Goal: Transaction & Acquisition: Purchase product/service

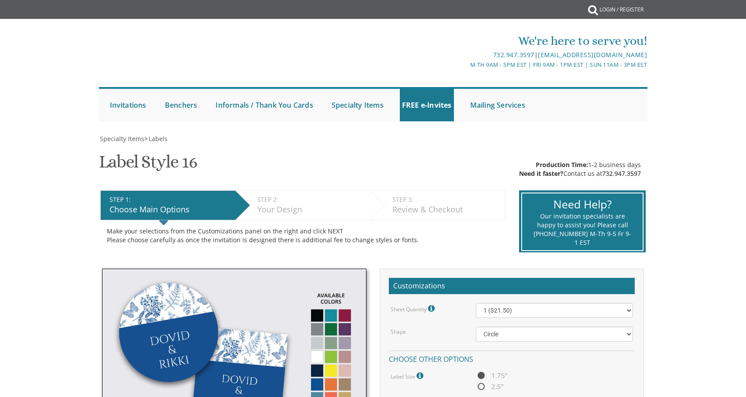
select select "url("/store/pc/invitations/parts/circle.jpg")"
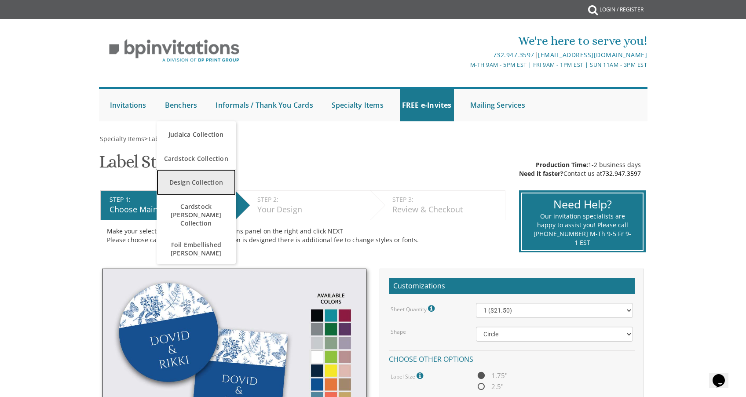
click at [201, 182] on link "Design Collection" at bounding box center [196, 182] width 79 height 26
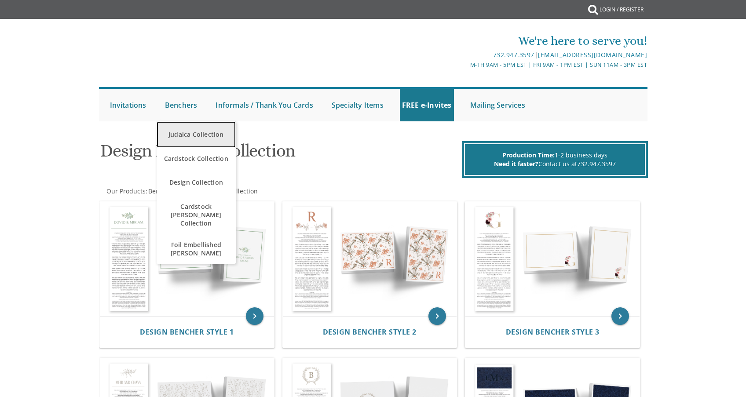
click at [173, 137] on link "Judaica Collection" at bounding box center [196, 134] width 79 height 26
click at [193, 131] on link "Judaica Collection" at bounding box center [196, 134] width 79 height 26
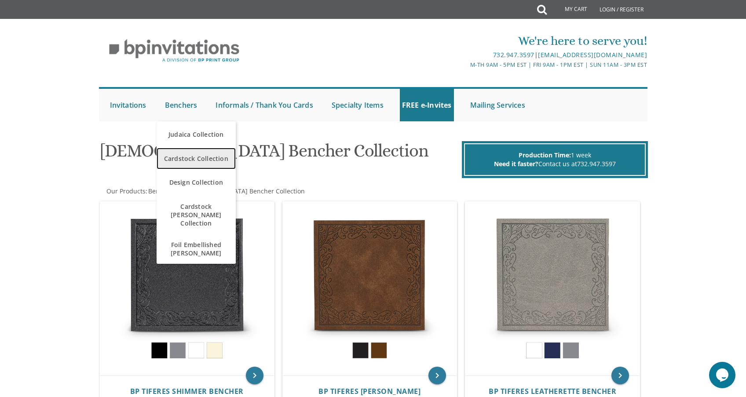
click at [184, 161] on span "Cardstock Collection" at bounding box center [196, 158] width 75 height 17
click at [191, 157] on span "Cardstock Collection" at bounding box center [196, 158] width 75 height 17
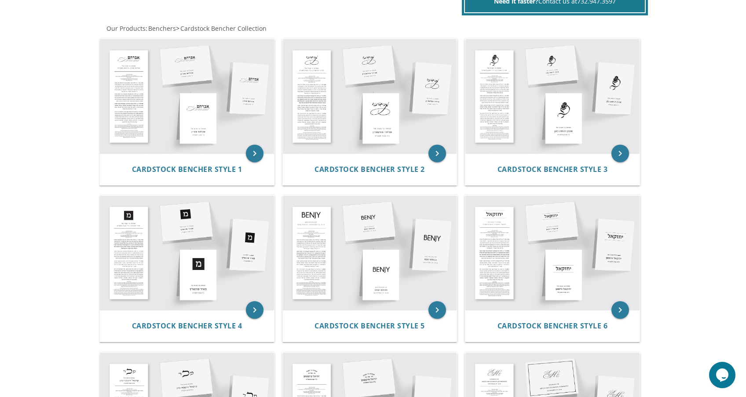
scroll to position [73, 0]
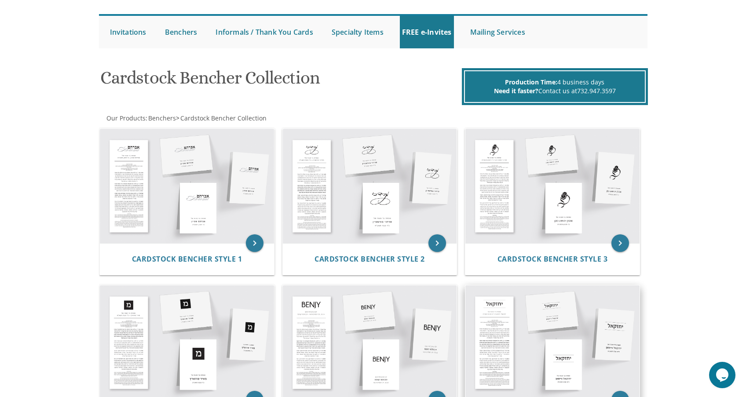
click at [548, 338] on img at bounding box center [553, 343] width 174 height 114
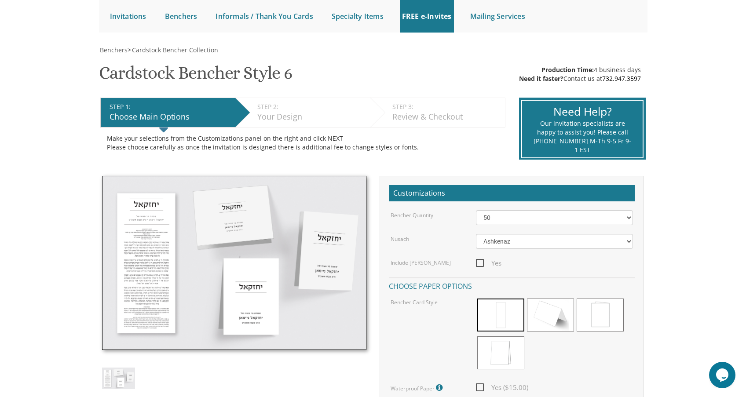
scroll to position [153, 0]
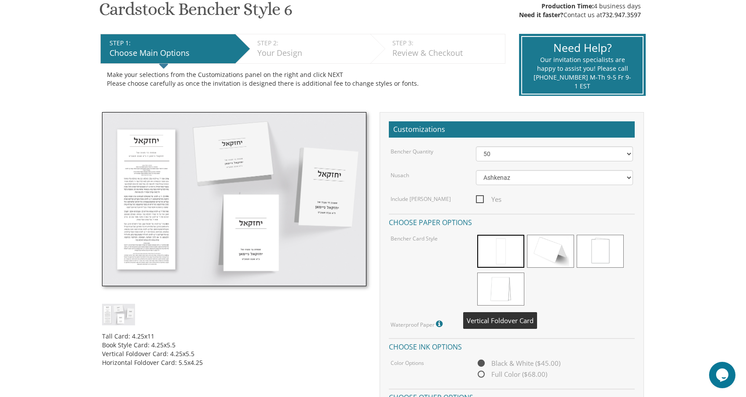
click at [488, 283] on span at bounding box center [501, 289] width 47 height 33
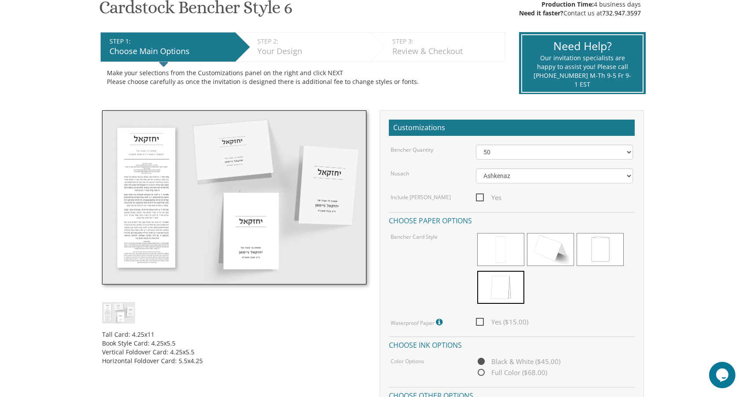
click at [482, 322] on span "Yes ($15.00)" at bounding box center [502, 322] width 52 height 11
click at [482, 322] on input "Yes ($15.00)" at bounding box center [479, 322] width 6 height 6
checkbox input "true"
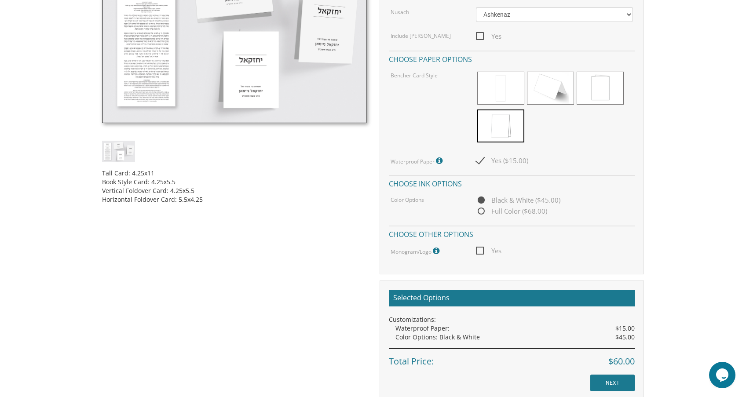
scroll to position [276, 0]
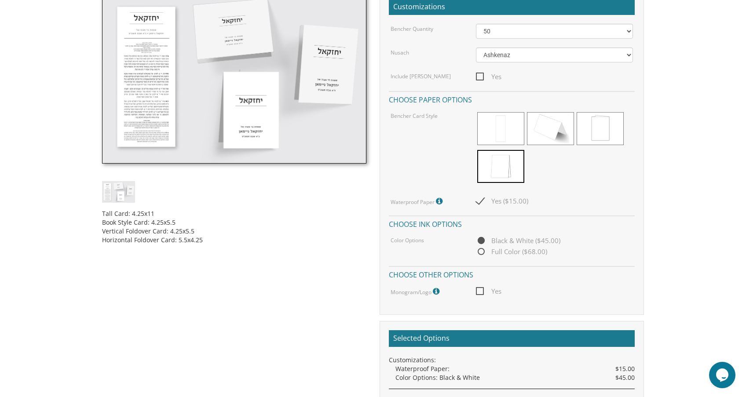
click at [482, 252] on span "Full Color ($68.00)" at bounding box center [511, 251] width 71 height 11
click at [482, 252] on input "Full Color ($68.00)" at bounding box center [479, 253] width 6 height 6
radio input "true"
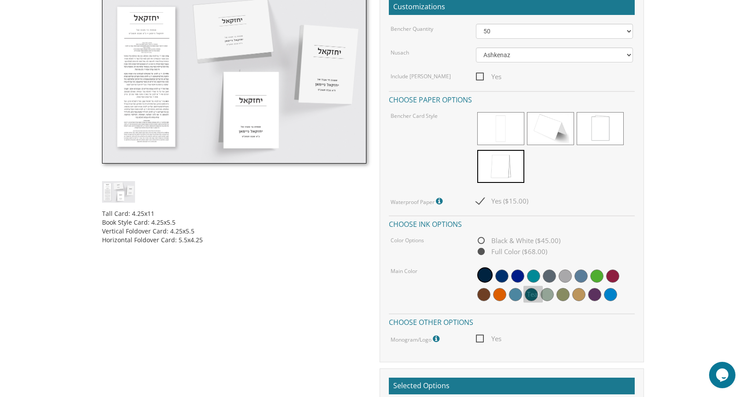
click at [537, 279] on span at bounding box center [533, 276] width 13 height 13
click at [565, 277] on span at bounding box center [565, 276] width 13 height 13
click at [577, 291] on span at bounding box center [579, 294] width 13 height 13
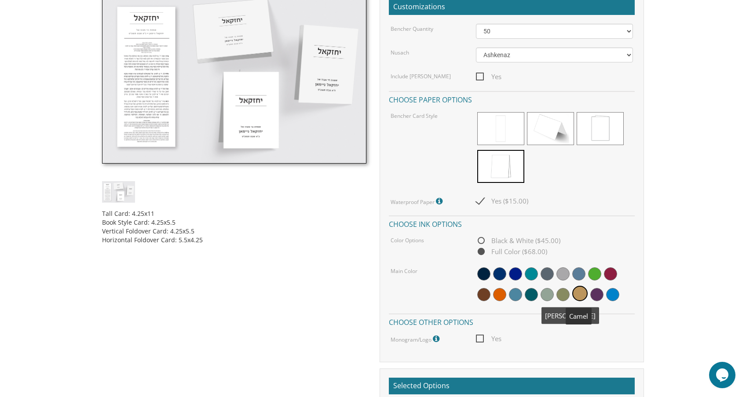
click at [560, 294] on span at bounding box center [563, 294] width 13 height 13
click at [543, 294] on span at bounding box center [547, 294] width 13 height 13
click at [482, 243] on span "Black & White ($45.00)" at bounding box center [518, 240] width 85 height 11
click at [482, 243] on input "Black & White ($45.00)" at bounding box center [479, 242] width 6 height 6
radio input "true"
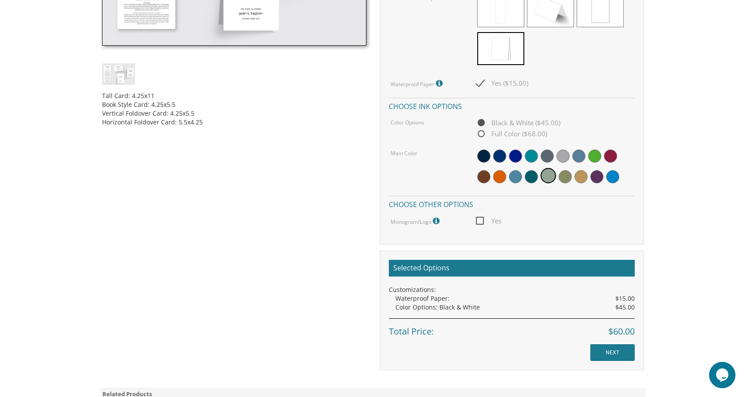
scroll to position [404, 0]
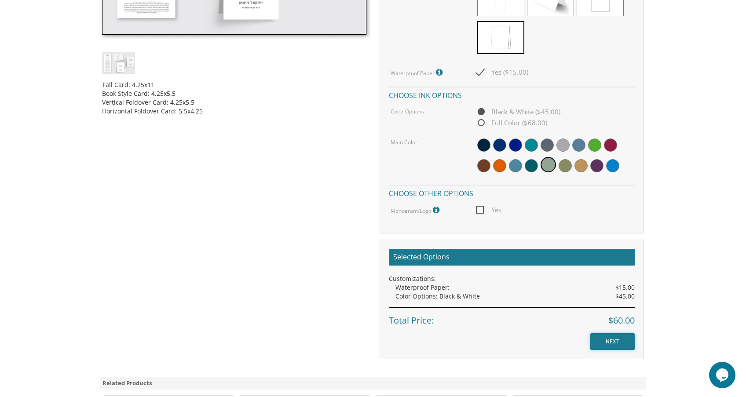
click at [614, 345] on input "NEXT" at bounding box center [613, 342] width 44 height 17
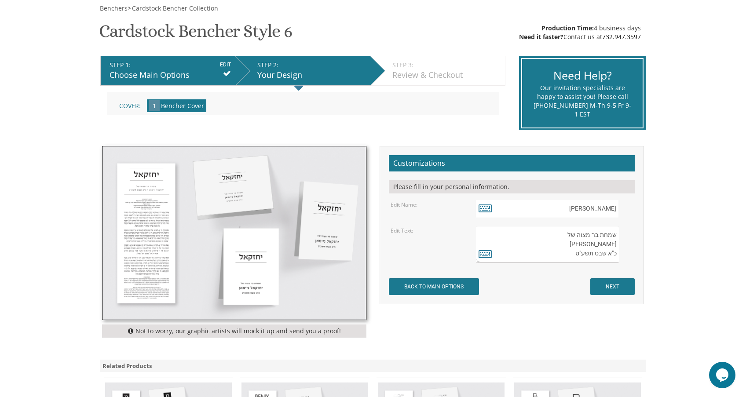
scroll to position [131, 0]
drag, startPoint x: 614, startPoint y: 210, endPoint x: 608, endPoint y: 211, distance: 6.2
click at [596, 209] on input "יחזקאל" at bounding box center [547, 208] width 143 height 17
click at [482, 205] on icon at bounding box center [485, 208] width 13 height 12
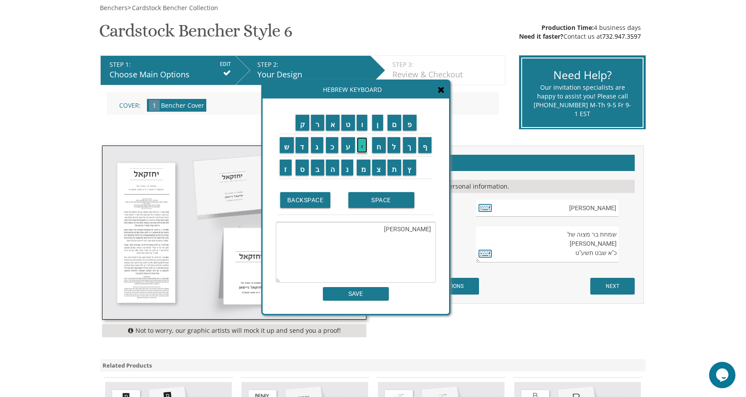
click at [365, 151] on input "י" at bounding box center [362, 145] width 11 height 16
drag, startPoint x: 426, startPoint y: 228, endPoint x: 397, endPoint y: 228, distance: 28.2
click at [397, 228] on textarea "יחזקאלייי" at bounding box center [356, 252] width 160 height 61
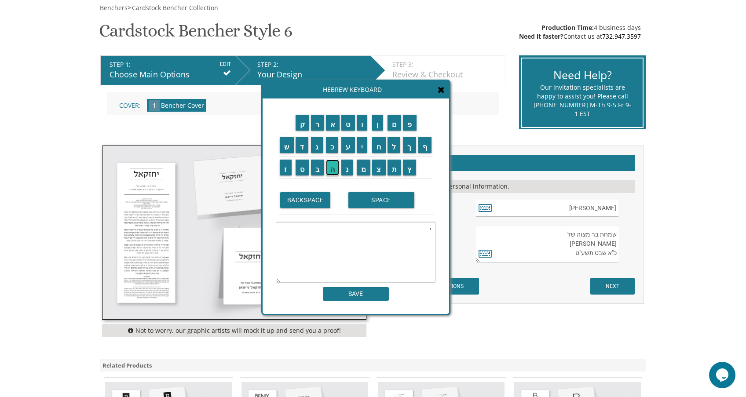
click at [333, 175] on input "ה" at bounding box center [333, 168] width 14 height 16
click at [362, 125] on input "ו" at bounding box center [362, 123] width 11 height 16
click at [286, 147] on input "ש" at bounding box center [287, 145] width 14 height 16
click at [349, 145] on input "ע" at bounding box center [349, 145] width 14 height 16
type textarea "יהושע"
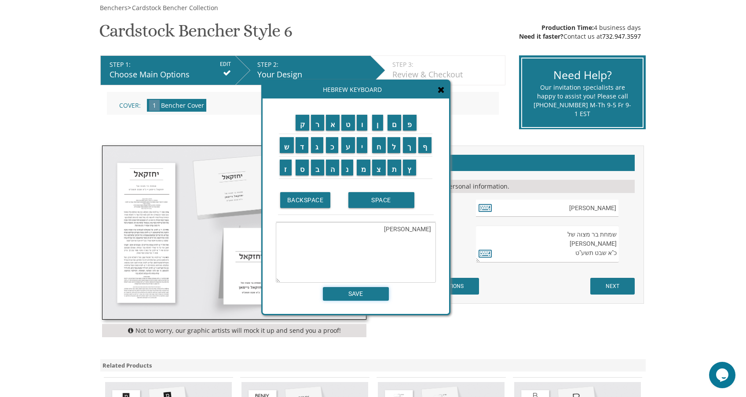
click at [372, 298] on input "SAVE" at bounding box center [356, 294] width 66 height 14
type input "יהושע"
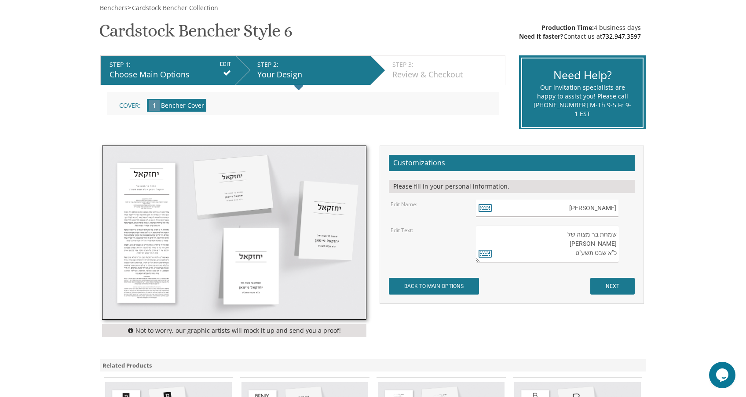
drag, startPoint x: 605, startPoint y: 207, endPoint x: 623, endPoint y: 207, distance: 18.1
click at [623, 207] on div "יהושע" at bounding box center [555, 208] width 158 height 17
drag, startPoint x: 607, startPoint y: 245, endPoint x: 602, endPoint y: 245, distance: 5.7
click at [607, 246] on textarea "שמחת בר מצוה של יחזקאל ניימאן כ"א שבט תשע"ט" at bounding box center [547, 244] width 143 height 37
drag, startPoint x: 599, startPoint y: 244, endPoint x: 623, endPoint y: 241, distance: 24.4
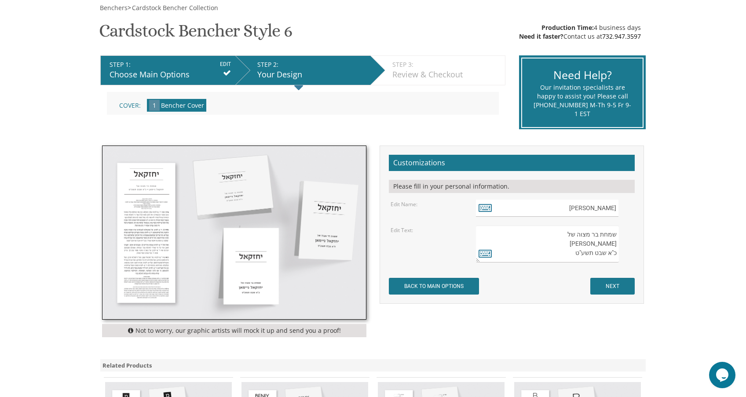
click at [623, 241] on div "שמחת בר מצוה של יחזקאל ניימאן כ"א שבט תשע"ט" at bounding box center [555, 244] width 158 height 37
paste textarea "ושע"
drag, startPoint x: 599, startPoint y: 244, endPoint x: 584, endPoint y: 243, distance: 15.4
click at [584, 243] on textarea "שמחת בר מצוה של יחזקאל ניימאן כ"א שבט תשע"ט" at bounding box center [547, 244] width 143 height 37
type textarea "שמחת בר מצוה של יהושע ניימאן כ"א שבט תשע"ט"
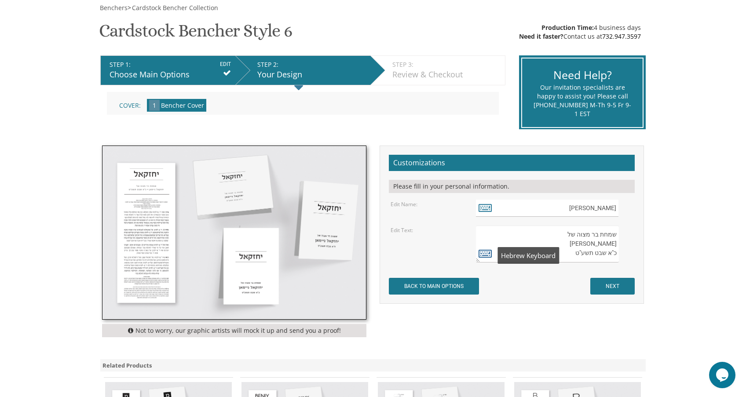
click at [490, 254] on icon at bounding box center [485, 253] width 13 height 12
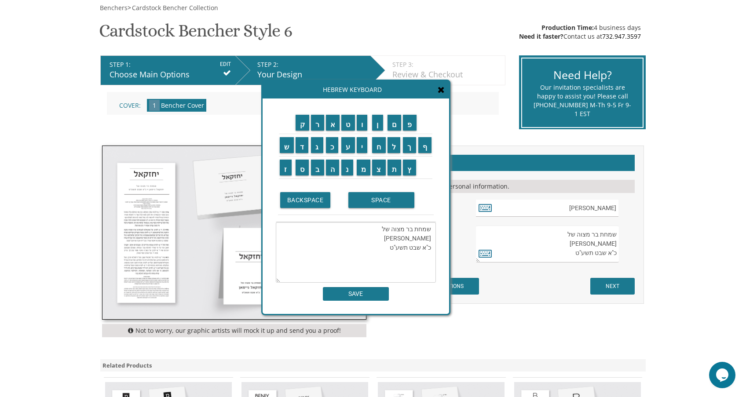
drag, startPoint x: 412, startPoint y: 238, endPoint x: 397, endPoint y: 237, distance: 14.5
click at [397, 237] on textarea "שמחת בר מצוה של יהושע ניימאן כ"א שבט תשע"ט" at bounding box center [356, 252] width 160 height 61
click at [314, 170] on input "ב" at bounding box center [317, 168] width 13 height 16
click at [347, 149] on input "ע" at bounding box center [349, 145] width 14 height 16
click at [314, 127] on input "ר" at bounding box center [317, 123] width 13 height 16
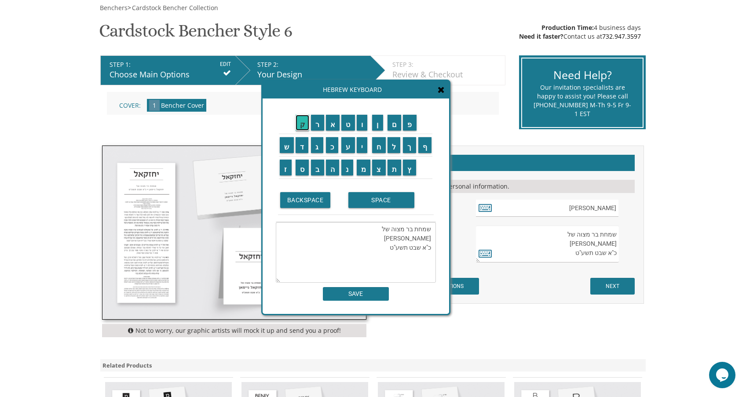
click at [298, 125] on input "ק" at bounding box center [303, 123] width 14 height 16
click at [333, 126] on input "א" at bounding box center [333, 123] width 14 height 16
click at [359, 124] on input "ו" at bounding box center [362, 123] width 11 height 16
click at [363, 143] on input "י" at bounding box center [362, 145] width 11 height 16
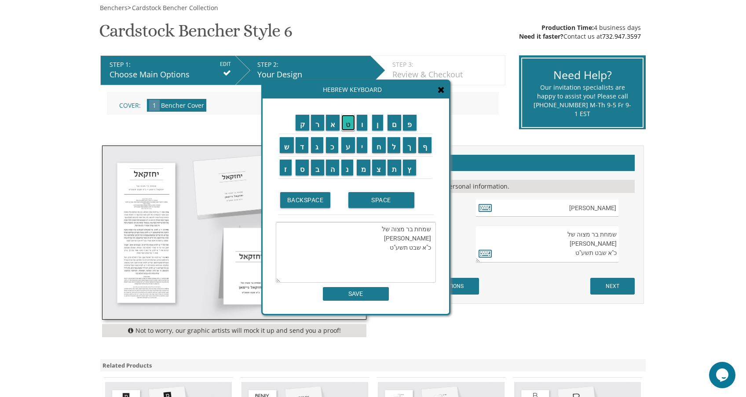
click at [349, 126] on input "ט" at bounding box center [349, 123] width 14 height 16
click at [288, 147] on input "ש" at bounding box center [287, 145] width 14 height 16
drag, startPoint x: 379, startPoint y: 238, endPoint x: 364, endPoint y: 238, distance: 15.9
click at [364, 239] on textarea "שמחת בר מצוה של יהושע בערקאוויטשניימאן כ"א שבט תשע"ט" at bounding box center [356, 252] width 160 height 61
click at [423, 248] on textarea "שמחת בר מצוה של יהושע בערקאוויטש כ"א שבט תשע"ט" at bounding box center [356, 252] width 160 height 61
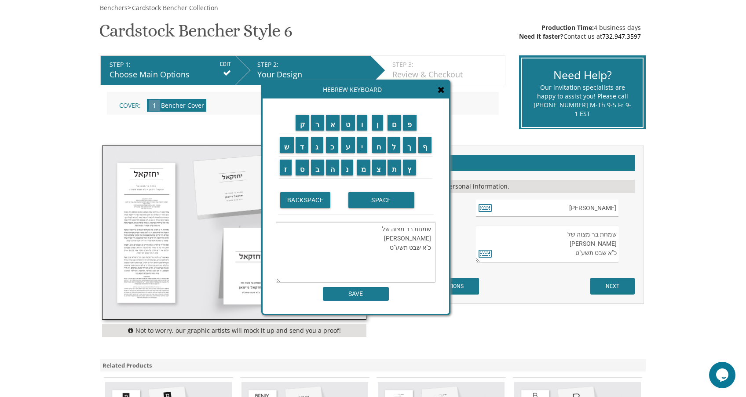
click at [423, 247] on textarea "שמחת בר מצוה של יהושע בערקאוויטש כ"א שבט תשע"ט" at bounding box center [356, 252] width 160 height 61
click at [316, 151] on input "ג" at bounding box center [317, 145] width 12 height 16
drag, startPoint x: 421, startPoint y: 246, endPoint x: 406, endPoint y: 248, distance: 15.0
click at [406, 248] on textarea "שמחת בר מצוה של יהושע בערקאוויטש כ"גא שבט תשע"ט" at bounding box center [356, 252] width 160 height 61
click at [335, 125] on input "א" at bounding box center [333, 123] width 14 height 16
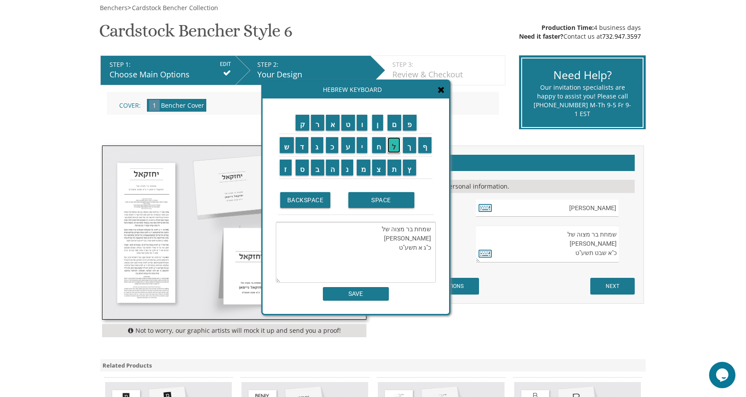
click at [398, 147] on input "ל" at bounding box center [394, 145] width 13 height 16
drag, startPoint x: 360, startPoint y: 125, endPoint x: 386, endPoint y: 145, distance: 33.5
click at [360, 125] on input "ו" at bounding box center [362, 123] width 11 height 16
click at [397, 151] on input "ל" at bounding box center [394, 145] width 13 height 16
click at [394, 247] on textarea "שמחת בר מצוה של יהושע בערקאוויטש כ"ג אלול תשע"ט" at bounding box center [356, 252] width 160 height 61
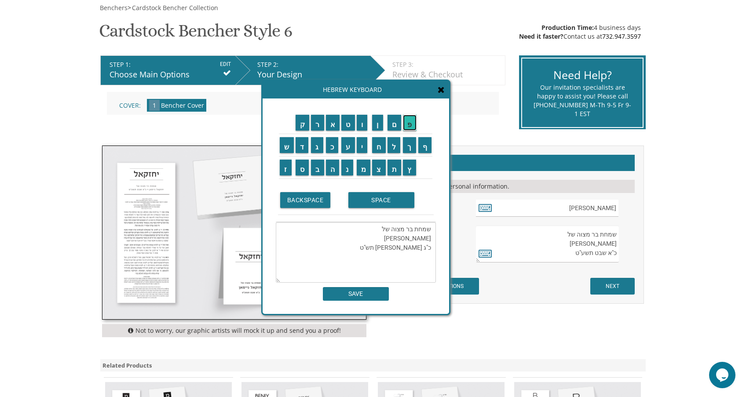
click at [413, 125] on input "פ" at bounding box center [410, 123] width 14 height 16
click at [387, 246] on textarea "שמחת בר מצוה של יהושע בערקאוויטש כ"ג אלול תשפ"ט" at bounding box center [356, 252] width 160 height 61
click at [335, 171] on input "ה" at bounding box center [333, 168] width 14 height 16
click at [382, 246] on textarea "שמחת בר מצוה של יהושע בערקאוויטש כ"ג אלול תשפ"הט" at bounding box center [356, 252] width 160 height 61
type textarea "שמחת בר מצוה של יהושע בערקאוויטש כ"ג אלול תשפ"ה"
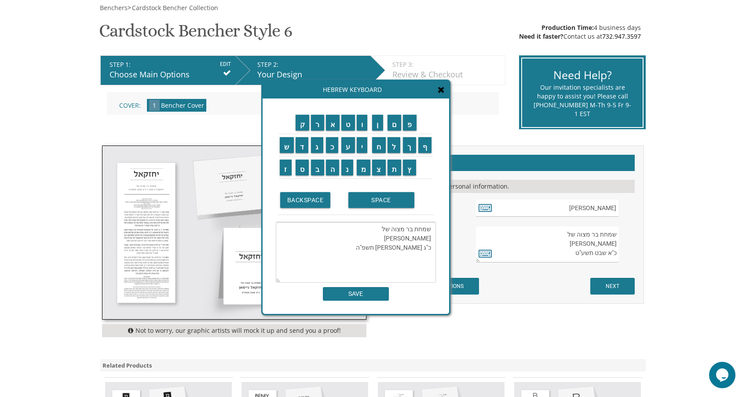
click at [367, 302] on div "ק ר א ט ו ן ם פ ש ד ג כ ע י ח ל" at bounding box center [356, 207] width 187 height 216
click at [381, 295] on input "SAVE" at bounding box center [356, 294] width 66 height 14
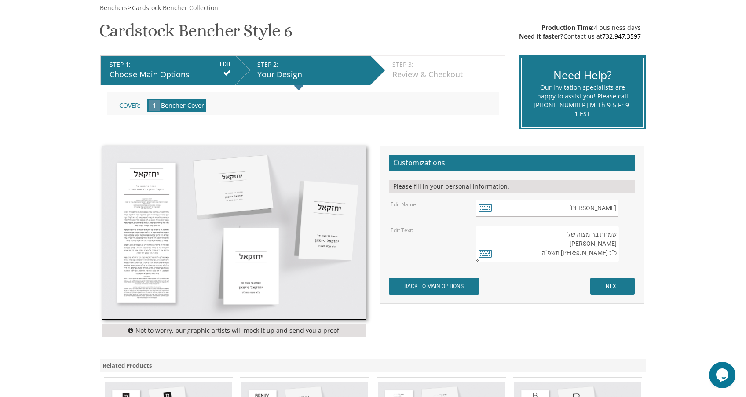
type textarea "שמחת בר מצוה של יהושע בערקאוויטש כ"ג אלול תשפ"ה"
click at [601, 291] on input "NEXT" at bounding box center [613, 286] width 44 height 17
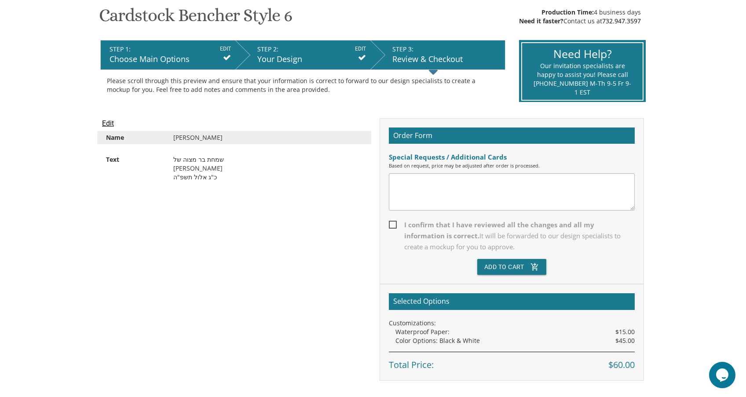
scroll to position [155, 0]
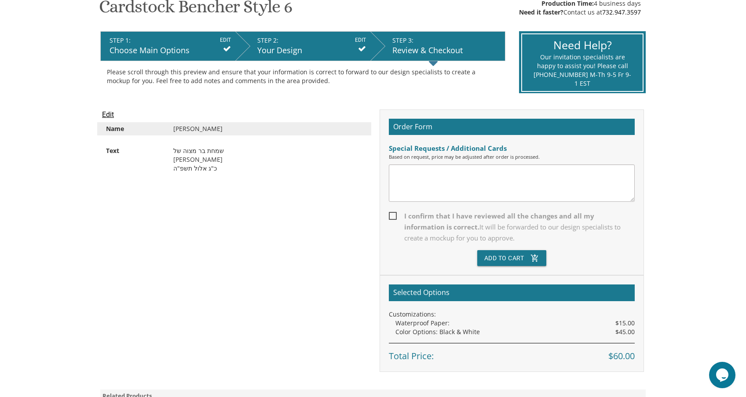
click at [400, 213] on span "I confirm that I have reviewed all the changes and all my information is correc…" at bounding box center [512, 227] width 246 height 33
click at [395, 213] on input "I confirm that I have reviewed all the changes and all my information is correc…" at bounding box center [392, 216] width 6 height 6
checkbox input "true"
click at [508, 256] on button "Add To Cart add_shopping_cart" at bounding box center [513, 258] width 70 height 16
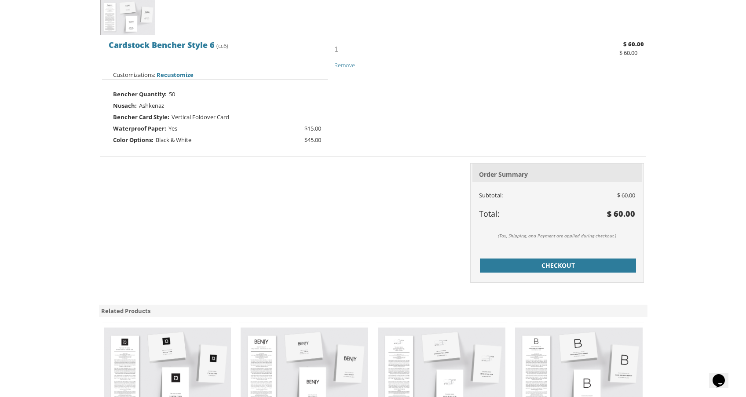
scroll to position [230, 0]
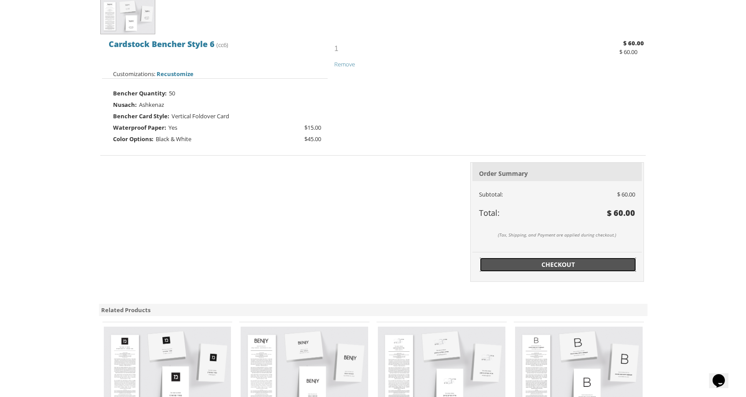
click at [525, 268] on span "Checkout" at bounding box center [558, 265] width 146 height 9
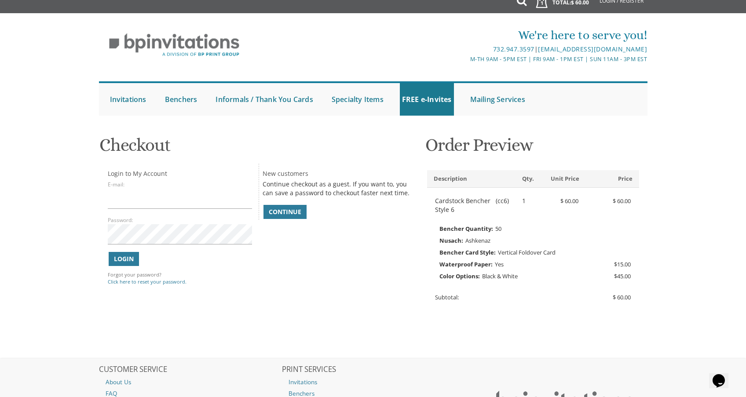
scroll to position [66, 0]
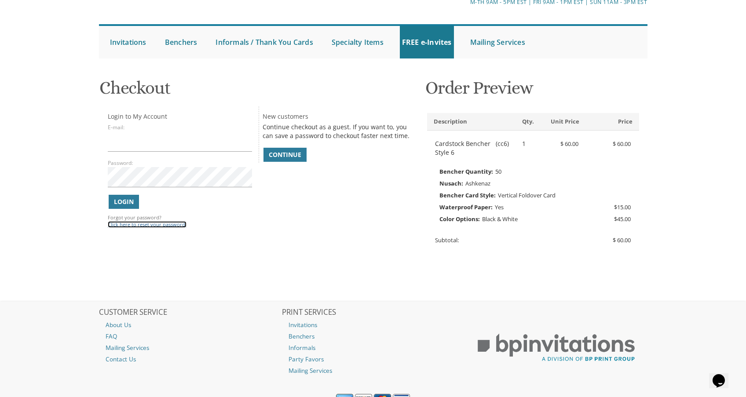
click at [158, 225] on link "Click here to reset your password." at bounding box center [147, 224] width 79 height 7
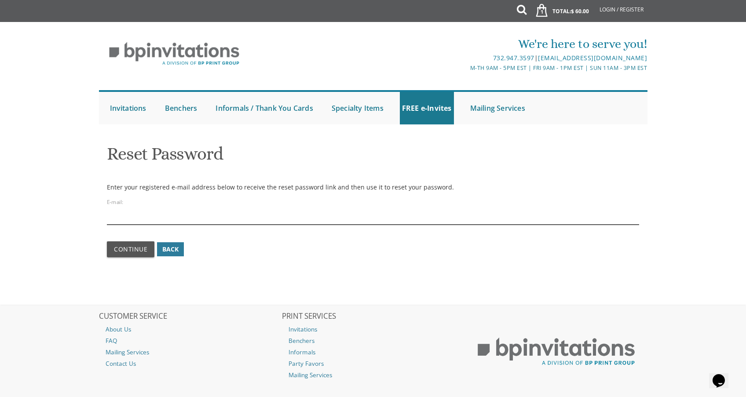
click at [164, 220] on input "email" at bounding box center [373, 215] width 533 height 20
type input "[EMAIL_ADDRESS][DOMAIN_NAME]"
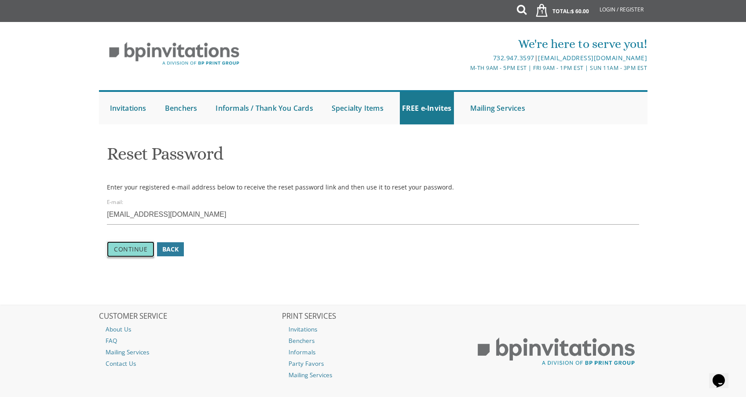
click at [131, 246] on span "Continue" at bounding box center [130, 249] width 33 height 8
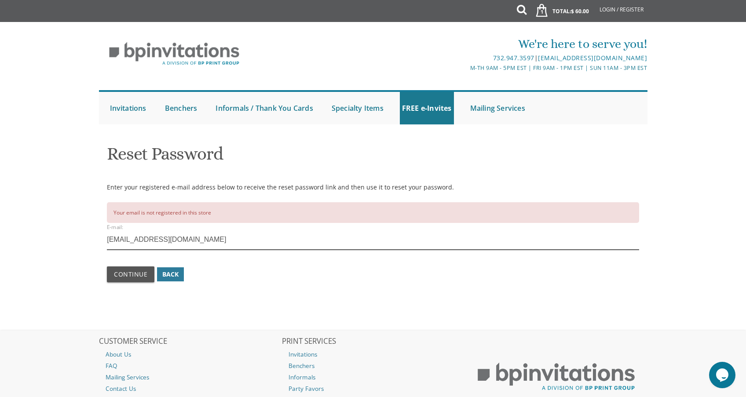
click at [136, 243] on input "bberkowitz10@gmail.com" at bounding box center [373, 240] width 533 height 20
type input "[EMAIL_ADDRESS][DOMAIN_NAME]"
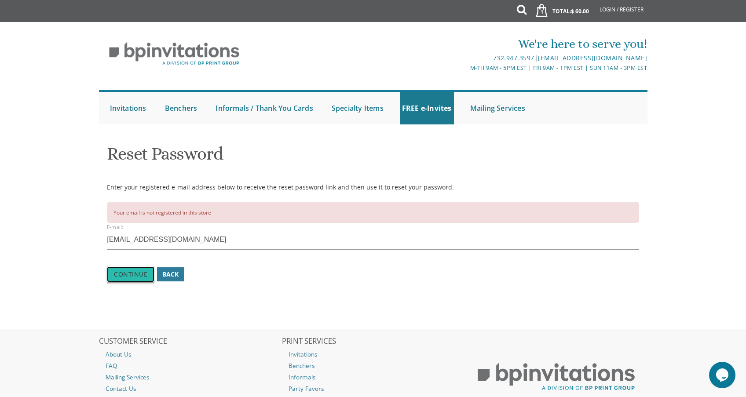
click at [128, 277] on span "Continue" at bounding box center [130, 274] width 33 height 8
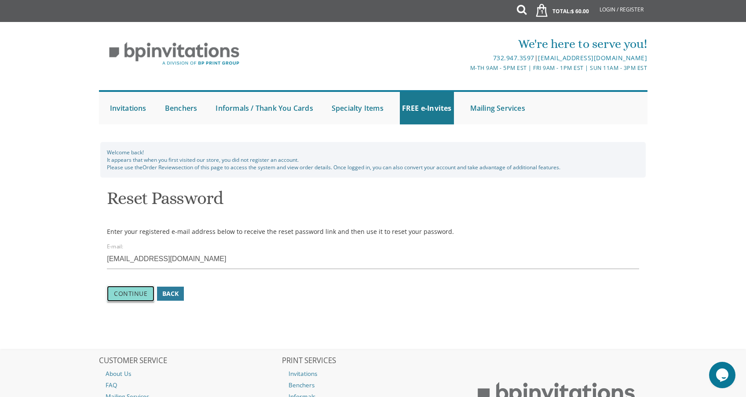
click at [148, 294] on button "Continue" at bounding box center [131, 294] width 48 height 16
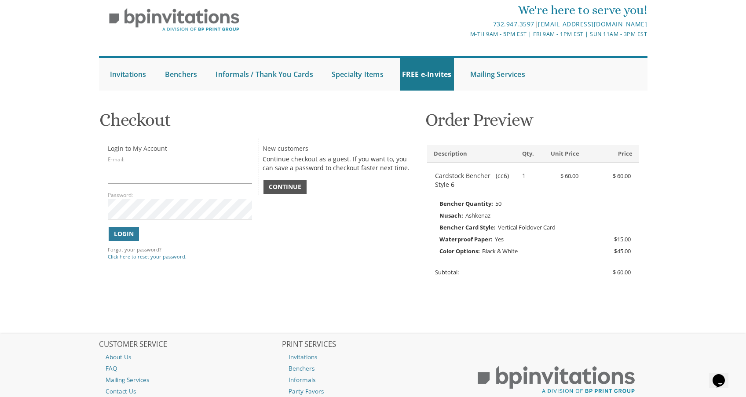
click at [294, 187] on span "Continue" at bounding box center [285, 187] width 33 height 9
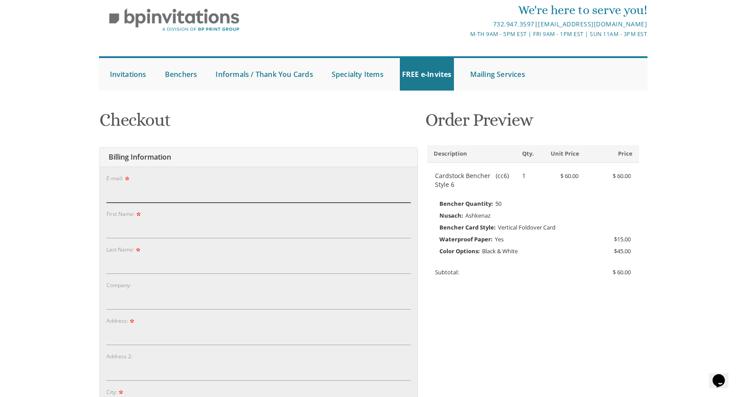
click at [137, 190] on input "E-mail:" at bounding box center [259, 193] width 305 height 20
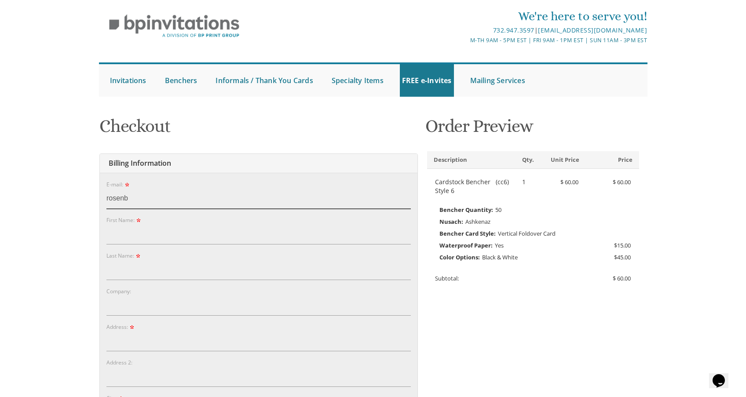
scroll to position [26, 0]
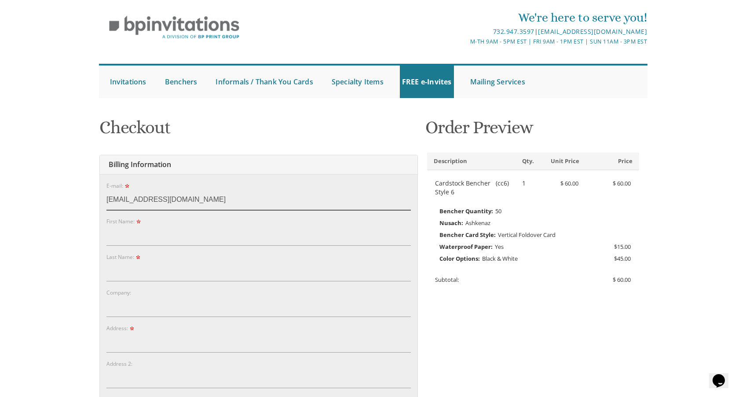
type input "rosenb20@gmail.com"
click at [136, 238] on input "First Name:" at bounding box center [259, 236] width 305 height 20
type input "Brooke"
click at [136, 273] on input "Last Name:" at bounding box center [259, 271] width 305 height 20
type input "Berkowitz"
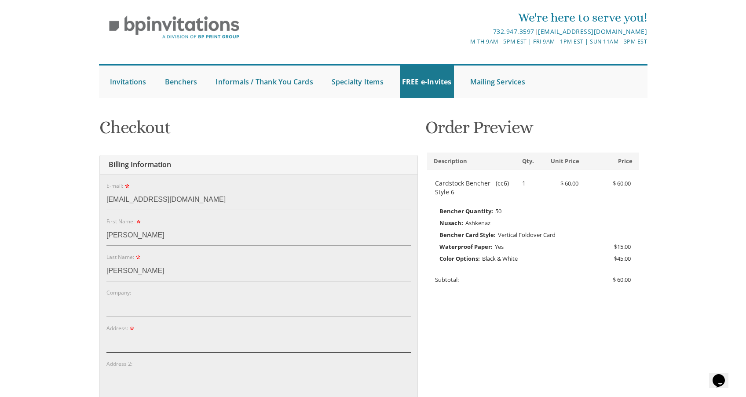
click at [127, 350] on input "Address:" at bounding box center [259, 343] width 305 height 20
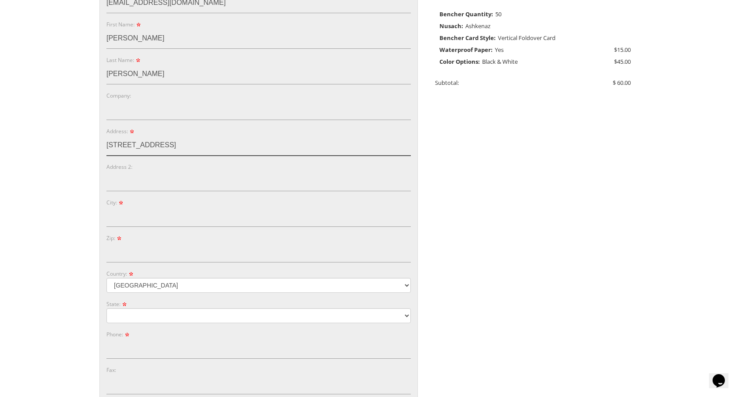
scroll to position [228, 0]
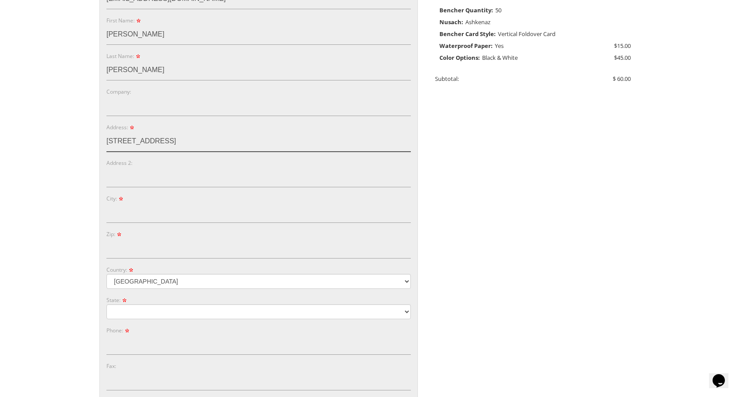
type input "5 Barrie Drive"
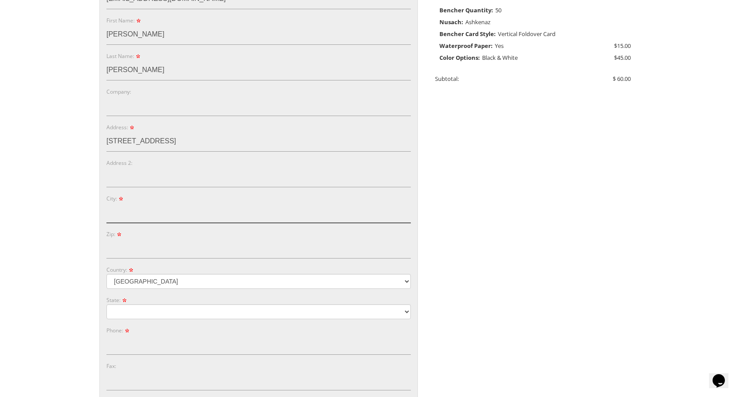
click at [122, 214] on input "City:" at bounding box center [259, 213] width 305 height 20
type input "Spring Valley"
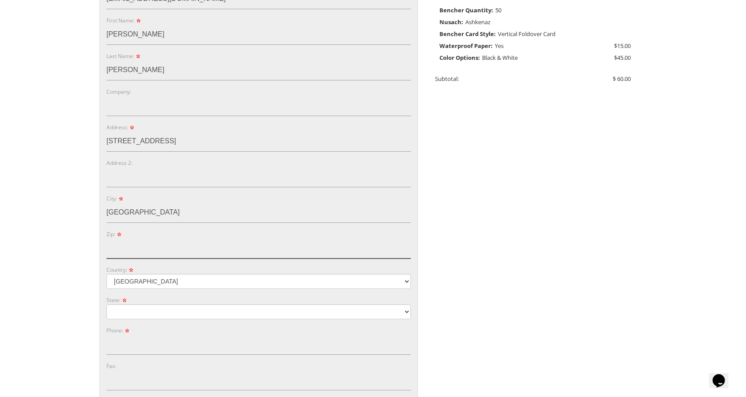
click at [128, 250] on input "Zip:" at bounding box center [259, 249] width 305 height 20
type input "10977"
click at [118, 315] on select "Alabama Alaska Guam" at bounding box center [259, 312] width 305 height 15
select select "NY"
click at [107, 305] on select "Alabama Alaska Guam" at bounding box center [259, 312] width 305 height 15
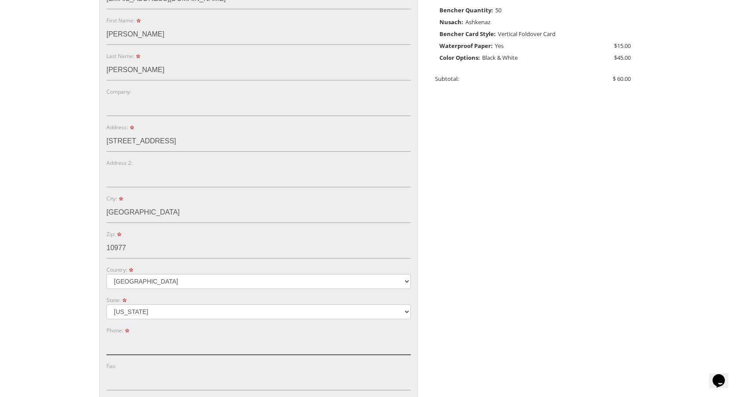
click at [122, 349] on input "Phone:" at bounding box center [259, 345] width 305 height 20
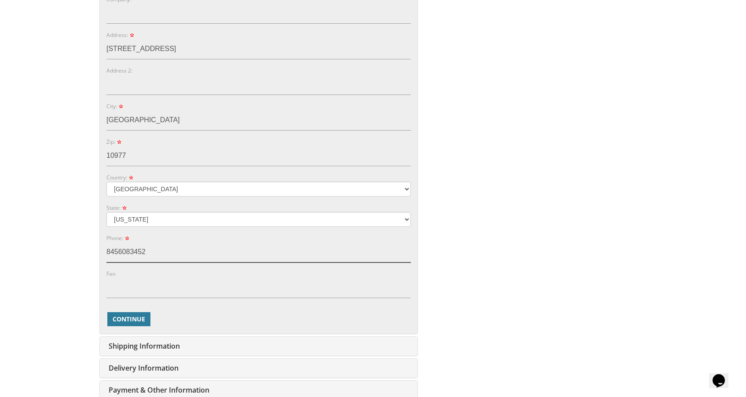
scroll to position [342, 0]
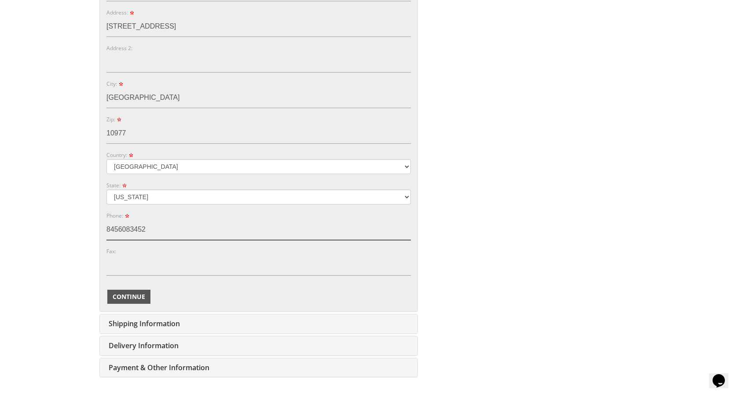
type input "8456083452"
click at [115, 297] on span "Continue" at bounding box center [129, 297] width 33 height 9
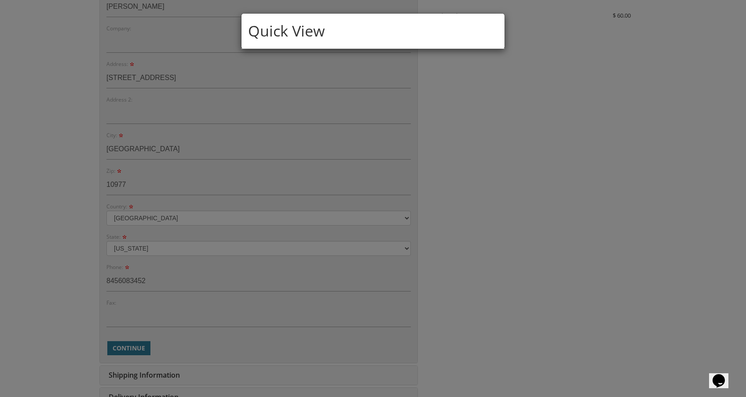
scroll to position [314, 0]
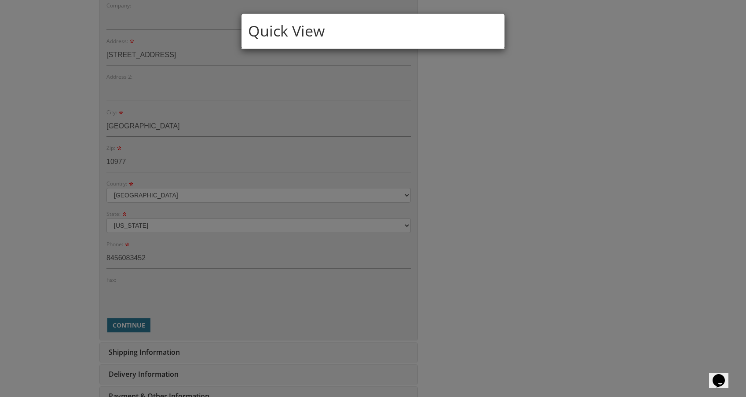
click at [295, 37] on h4 "Quick View" at bounding box center [373, 31] width 250 height 22
click at [415, 183] on div "Quick View" at bounding box center [373, 198] width 746 height 397
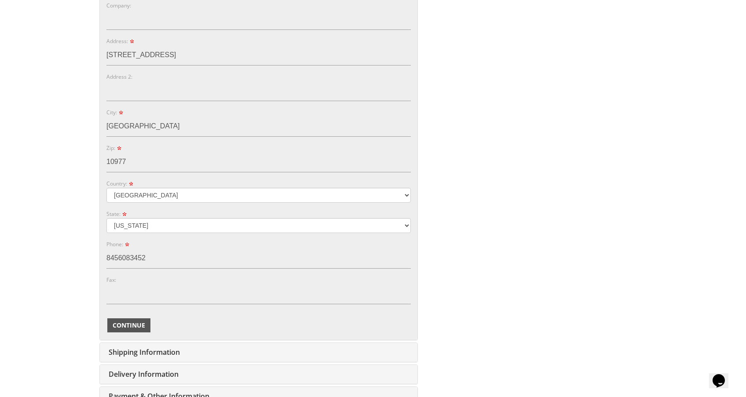
click at [126, 321] on span "Continue" at bounding box center [129, 325] width 33 height 9
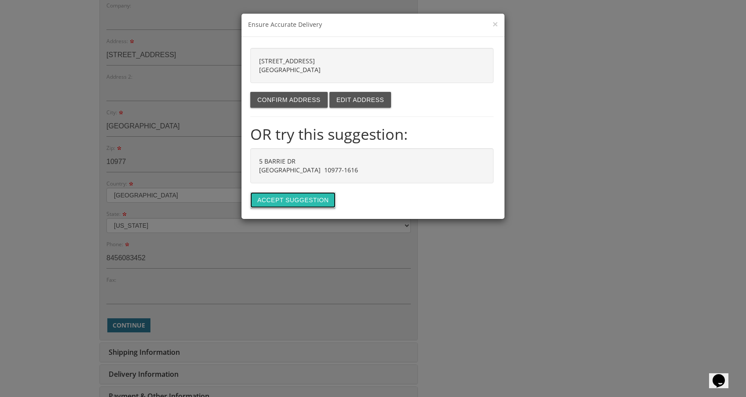
click at [280, 205] on button "Accept suggestion" at bounding box center [292, 200] width 85 height 16
type input "5 BARRIE DR"
type input "SPRING VALLEY"
type input "10977-1616"
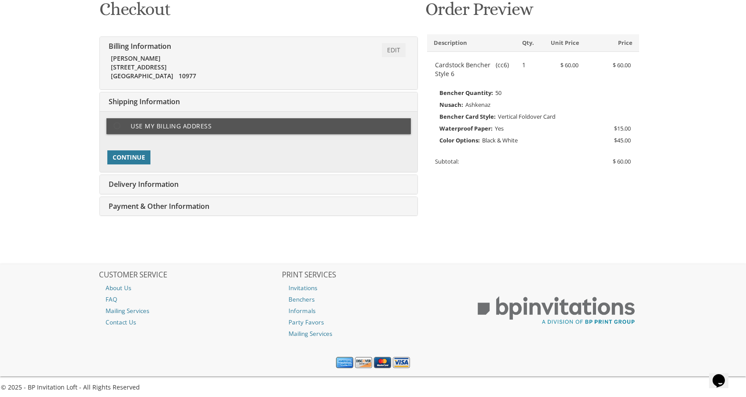
scroll to position [148, 0]
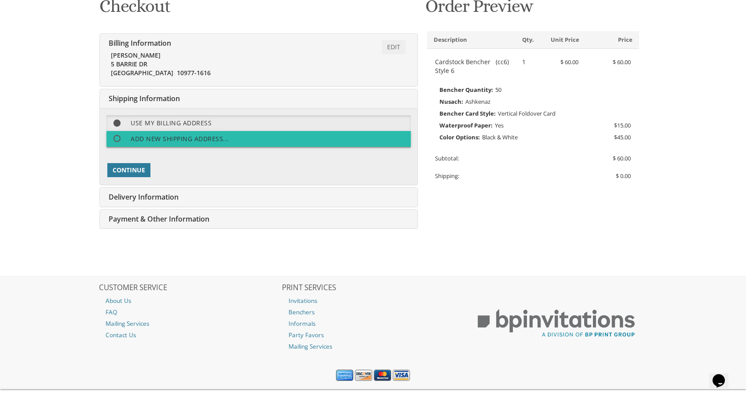
click at [116, 139] on span at bounding box center [121, 138] width 19 height 11
select select "NY"
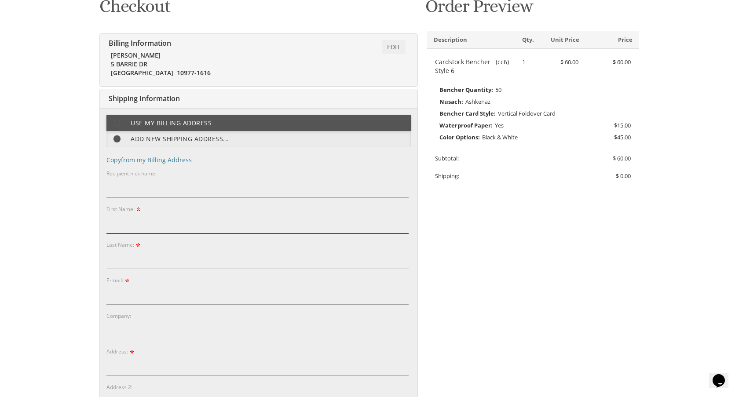
click at [130, 219] on input "First Name:" at bounding box center [258, 223] width 302 height 20
type input "Brooke"
click at [149, 265] on input "Last Name:" at bounding box center [258, 259] width 302 height 20
type input "Berkowitz"
click at [153, 295] on input "E-mail:" at bounding box center [258, 295] width 302 height 20
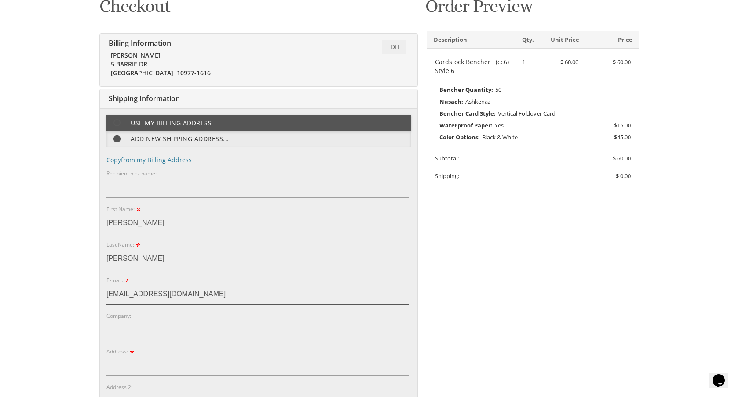
type input "rosenb20@gmail.com"
click at [137, 373] on input "Address:" at bounding box center [258, 366] width 302 height 20
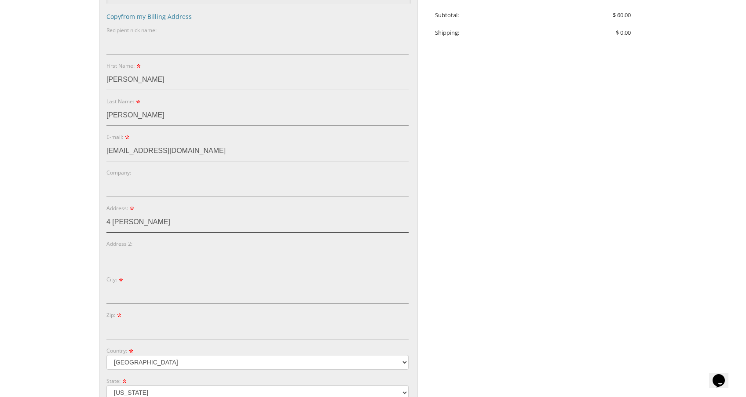
scroll to position [294, 0]
type input "4 [PERSON_NAME]"
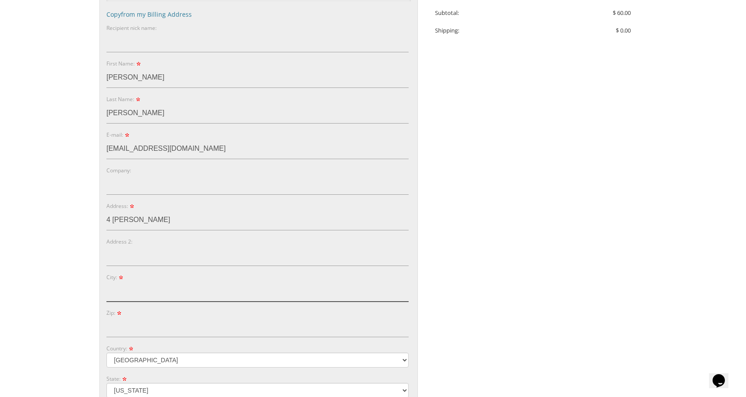
click at [112, 294] on input "City:" at bounding box center [258, 292] width 302 height 20
type input "Spring Valley"
click at [160, 335] on input "Zip:" at bounding box center [258, 327] width 302 height 20
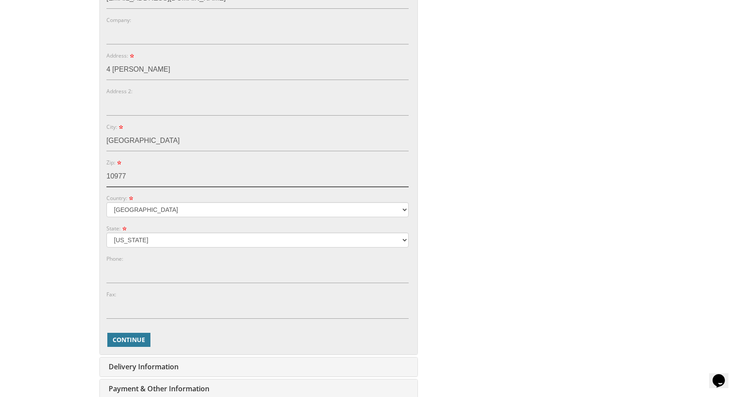
scroll to position [455, 0]
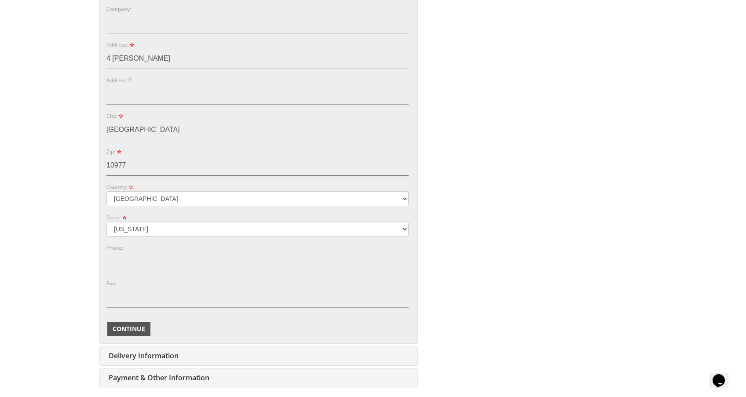
type input "10977"
click at [127, 330] on span "Continue" at bounding box center [129, 329] width 33 height 9
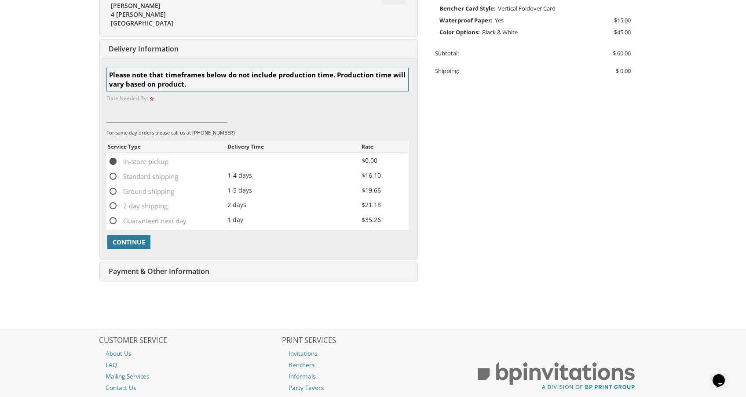
scroll to position [276, 0]
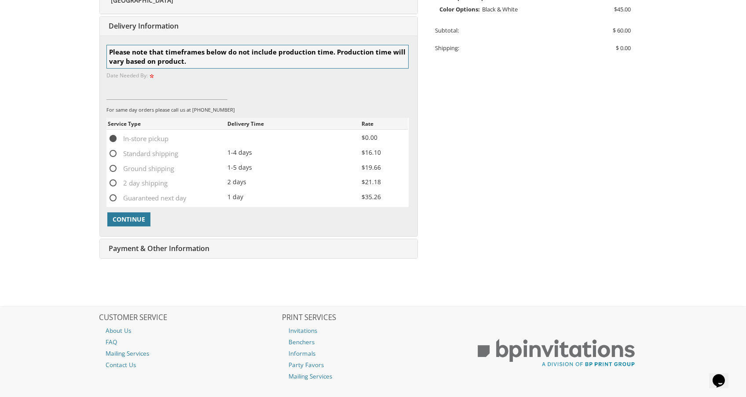
click at [112, 154] on span "Standard shipping" at bounding box center [143, 153] width 70 height 11
click at [112, 154] on input "Standard shipping" at bounding box center [111, 153] width 6 height 6
radio input "true"
click at [145, 83] on input at bounding box center [167, 90] width 121 height 20
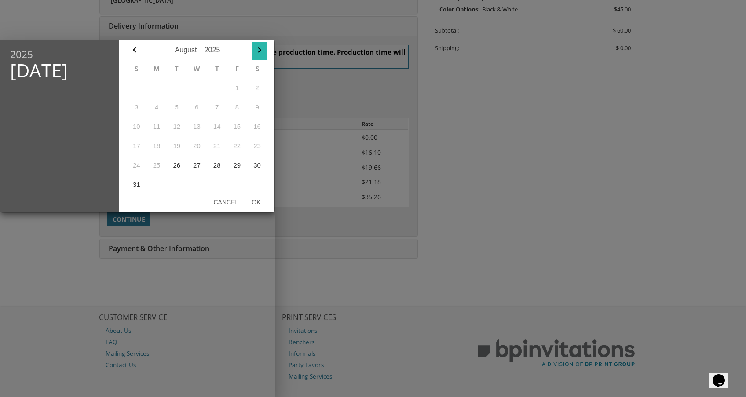
click at [262, 50] on icon "button" at bounding box center [259, 50] width 11 height 11
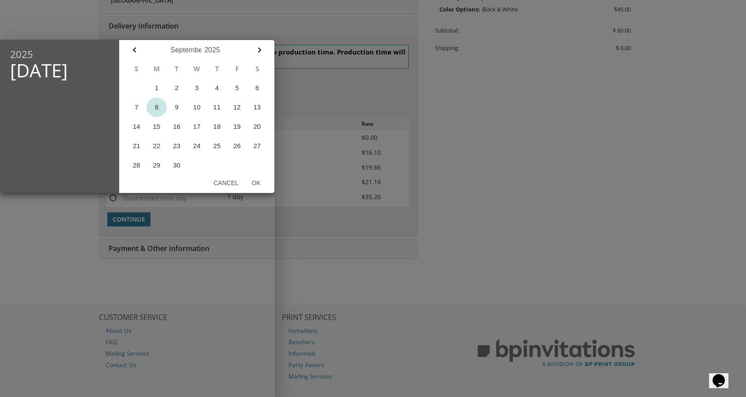
click at [158, 105] on button "8" at bounding box center [157, 107] width 20 height 19
click at [256, 183] on button "Ok" at bounding box center [256, 183] width 22 height 16
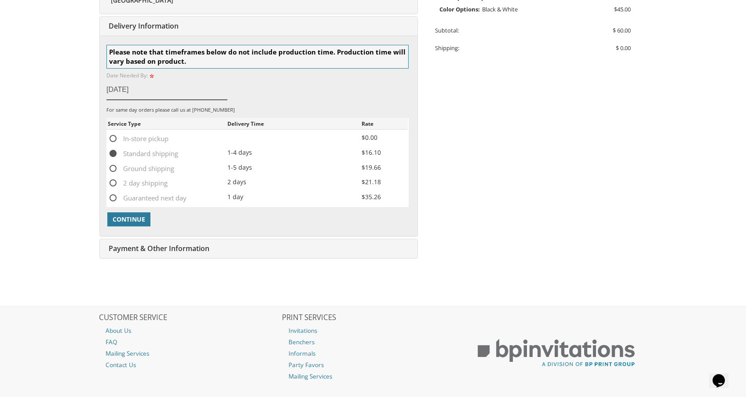
click at [132, 91] on input "Sep 08, 2025" at bounding box center [167, 90] width 121 height 20
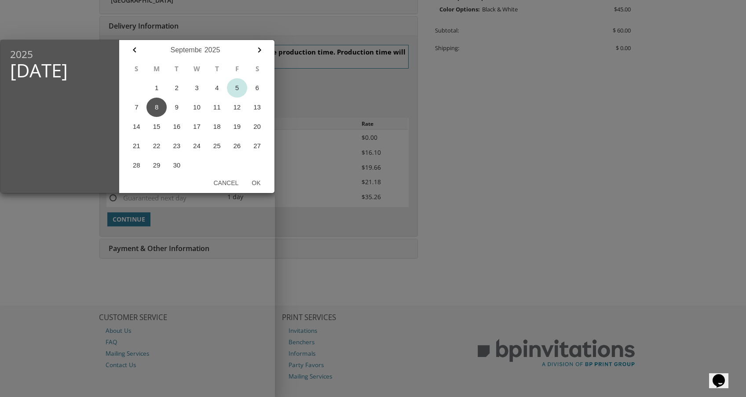
click at [235, 89] on button "5" at bounding box center [237, 87] width 20 height 19
click at [217, 88] on button "4" at bounding box center [217, 87] width 20 height 19
click at [389, 241] on div at bounding box center [373, 149] width 746 height 497
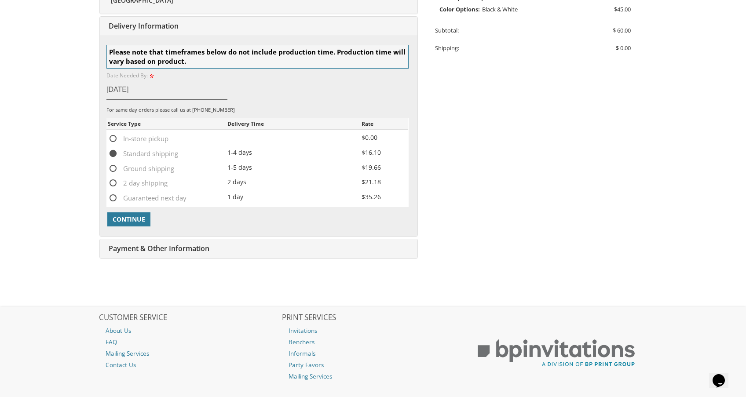
click at [124, 85] on input "Sep 08, 2025" at bounding box center [167, 90] width 121 height 20
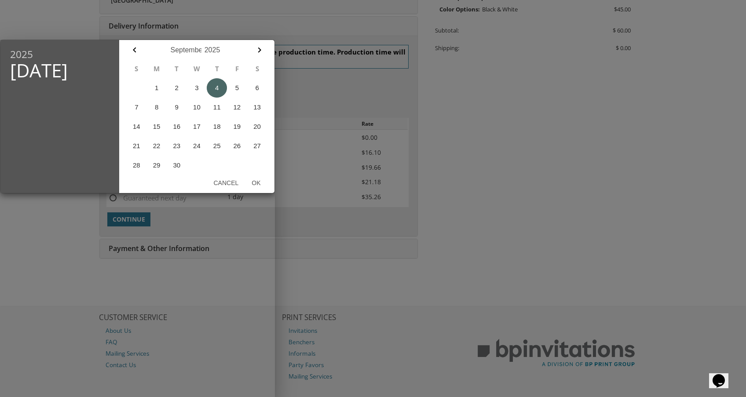
click at [216, 87] on button "4" at bounding box center [217, 87] width 20 height 19
click at [217, 86] on button "4" at bounding box center [217, 87] width 20 height 19
click at [418, 168] on div at bounding box center [373, 149] width 746 height 497
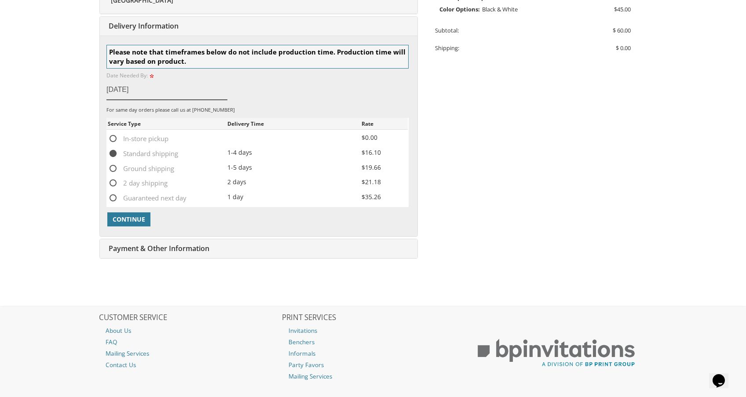
click at [125, 88] on input "Sep 08, 2025" at bounding box center [167, 90] width 121 height 20
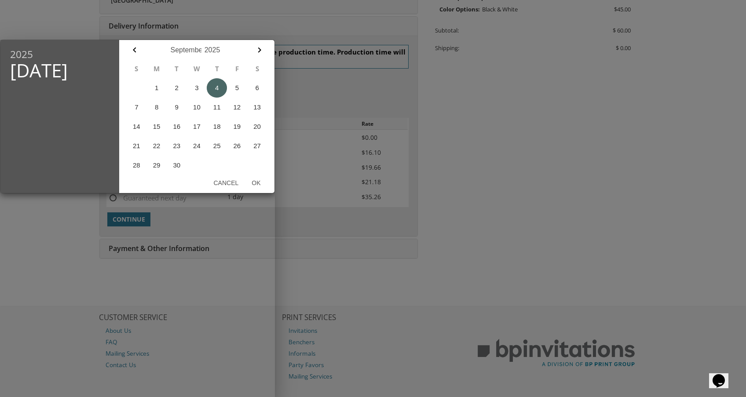
click at [221, 86] on button "4" at bounding box center [217, 87] width 20 height 19
click at [257, 186] on button "Ok" at bounding box center [256, 183] width 22 height 16
type input "Sep 04, 2025"
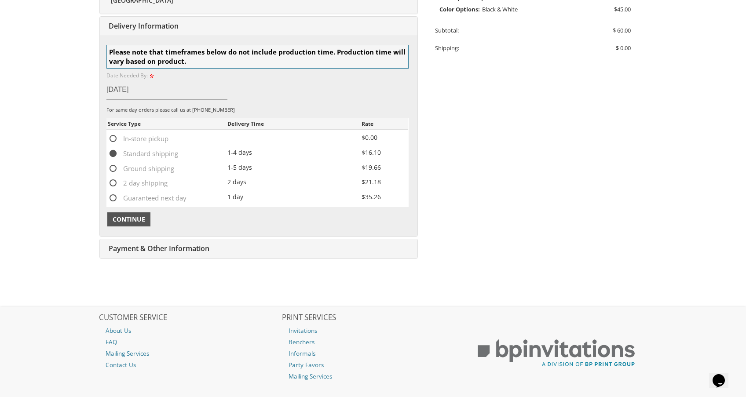
click at [122, 222] on span "Continue" at bounding box center [129, 219] width 33 height 9
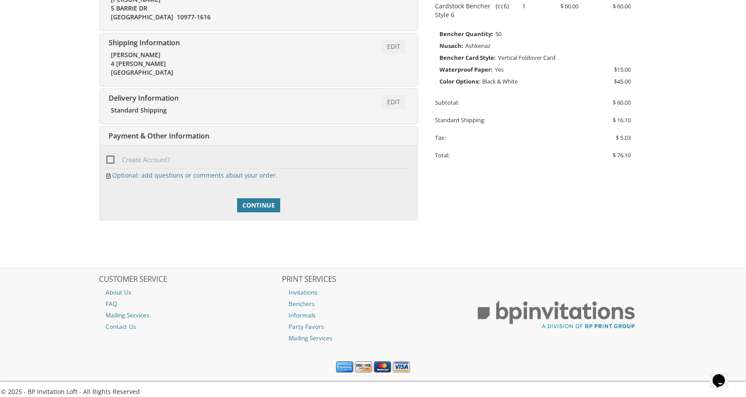
scroll to position [203, 0]
click at [270, 211] on link "Continue" at bounding box center [258, 206] width 43 height 14
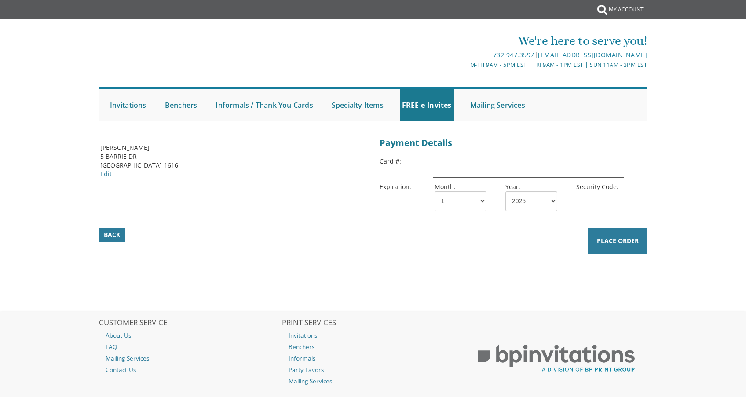
click at [477, 165] on input "text" at bounding box center [528, 167] width 191 height 20
type input "4266841549082350"
click at [462, 203] on select "1 2 3 4 5 6 7 8 9 10 11 12" at bounding box center [461, 201] width 52 height 20
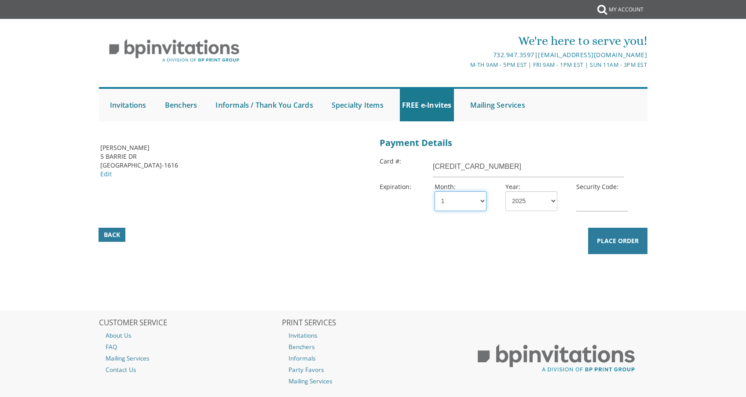
select select "05"
click at [435, 191] on select "1 2 3 4 5 6 7 8 9 10 11 12" at bounding box center [461, 201] width 52 height 20
click at [535, 195] on select "2025 2026 2027 2028 2029 2030 2031 2032 2033 2034 2035" at bounding box center [532, 201] width 52 height 20
select select "29"
click at [506, 191] on select "2025 2026 2027 2028 2029 2030 2031 2032 2033 2034 2035" at bounding box center [532, 201] width 52 height 20
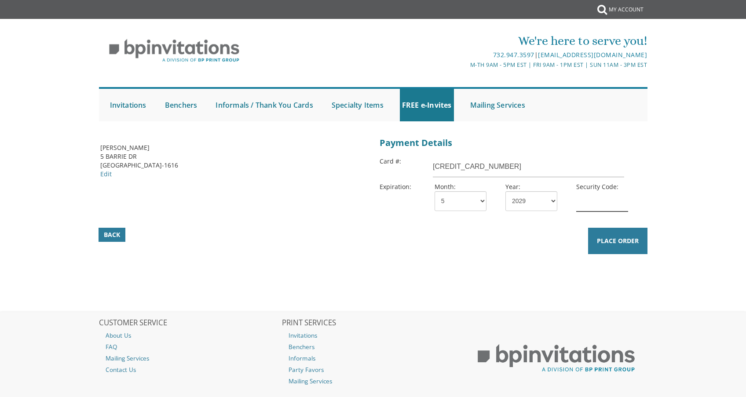
click at [589, 202] on input "text" at bounding box center [603, 201] width 52 height 20
type input "736"
click at [610, 246] on button "Place Order" at bounding box center [617, 241] width 59 height 26
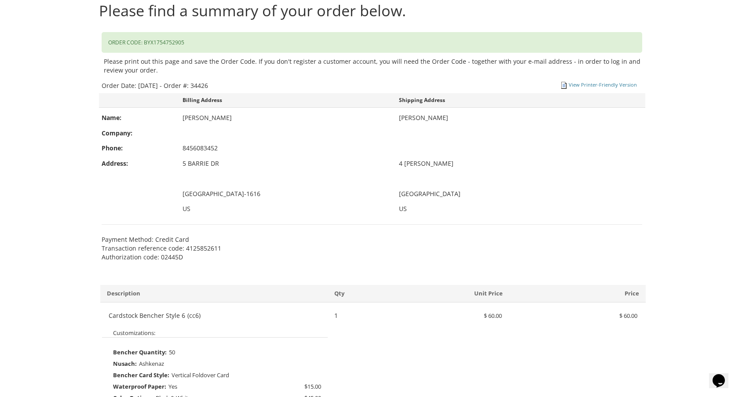
scroll to position [106, 0]
